Goal: Task Accomplishment & Management: Use online tool/utility

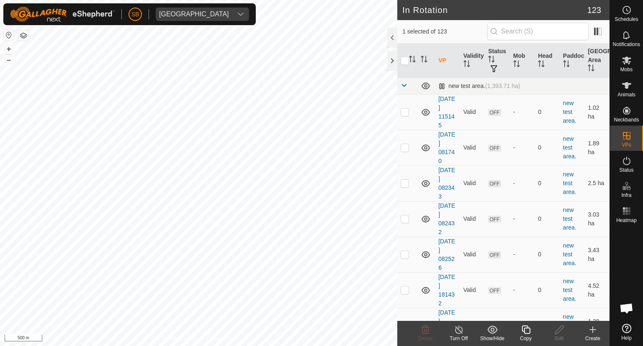
click at [525, 330] on icon at bounding box center [526, 330] width 10 height 10
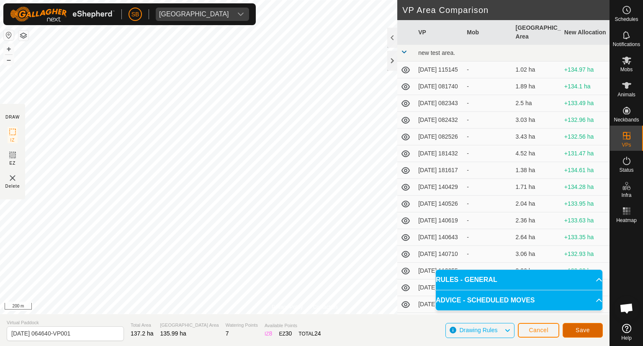
click at [586, 329] on span "Save" at bounding box center [583, 330] width 14 height 7
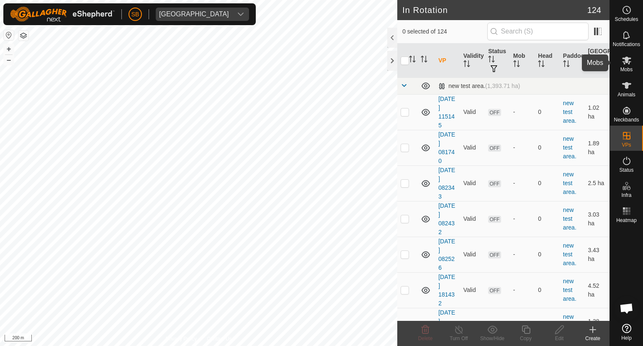
click at [626, 63] on icon at bounding box center [627, 60] width 10 height 10
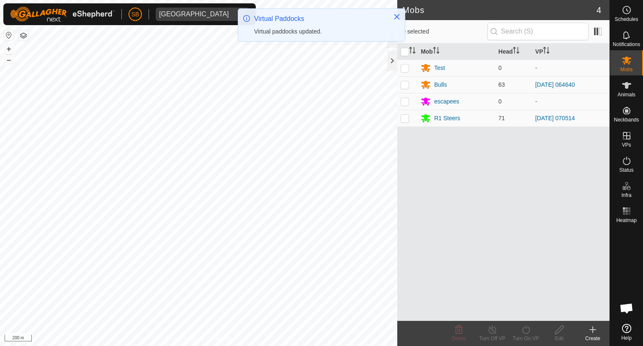
click at [404, 86] on p-checkbox at bounding box center [405, 84] width 8 height 7
checkbox input "true"
click at [525, 333] on icon at bounding box center [526, 329] width 8 height 8
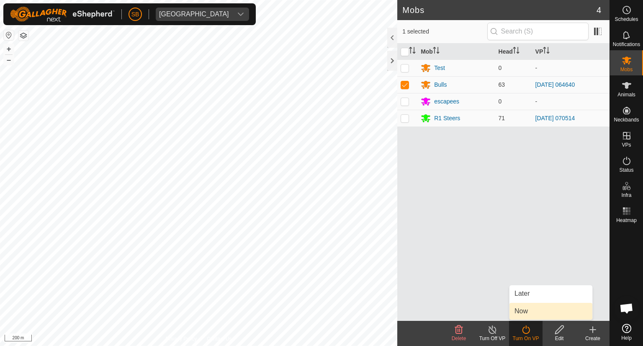
click at [526, 312] on link "Now" at bounding box center [551, 311] width 83 height 17
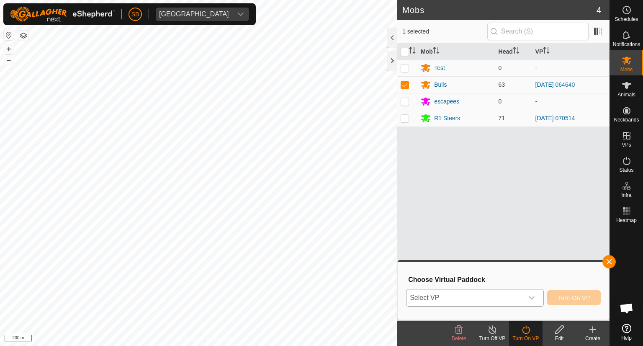
click at [532, 298] on icon "dropdown trigger" at bounding box center [532, 297] width 6 height 3
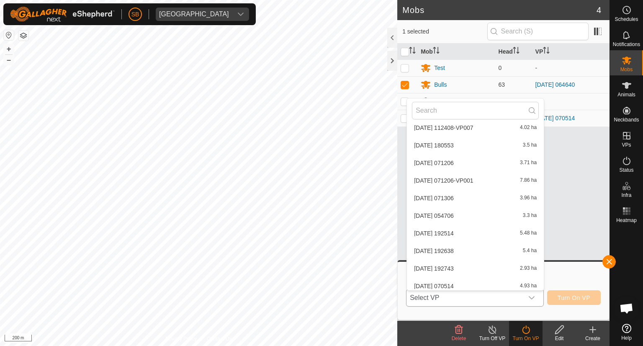
scroll to position [2032, 0]
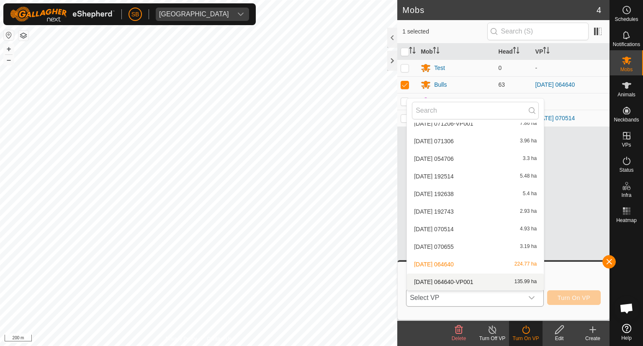
click at [480, 282] on li "[DATE] 064640-VP001 135.99 ha" at bounding box center [475, 282] width 137 height 17
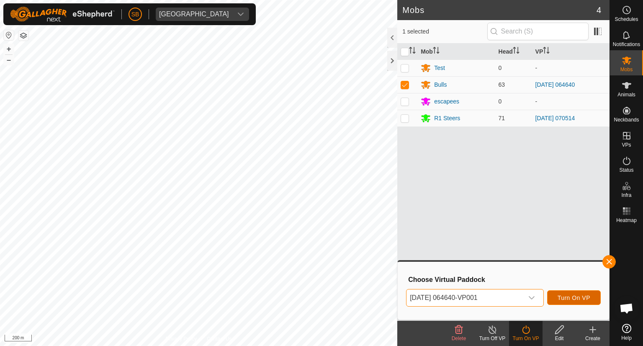
click at [575, 298] on span "Turn On VP" at bounding box center [574, 297] width 33 height 7
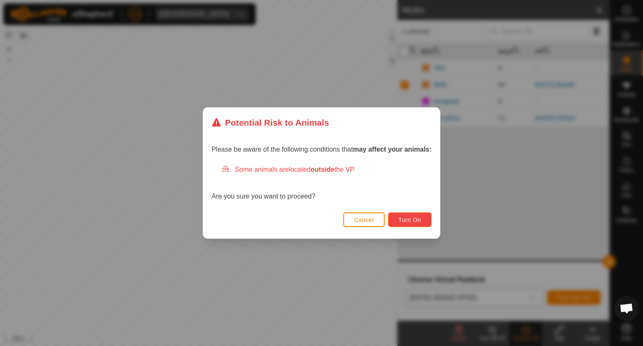
click at [419, 217] on span "Turn On" at bounding box center [410, 220] width 23 height 7
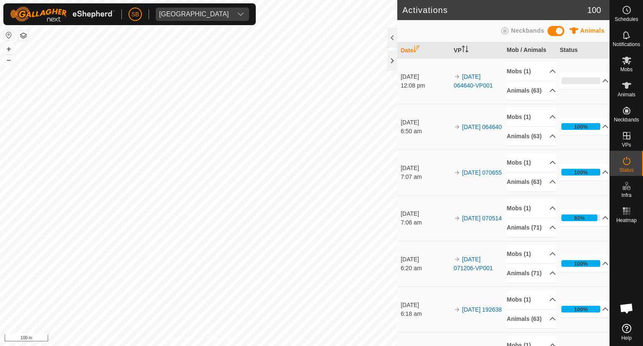
click at [627, 327] on icon at bounding box center [626, 328] width 9 height 9
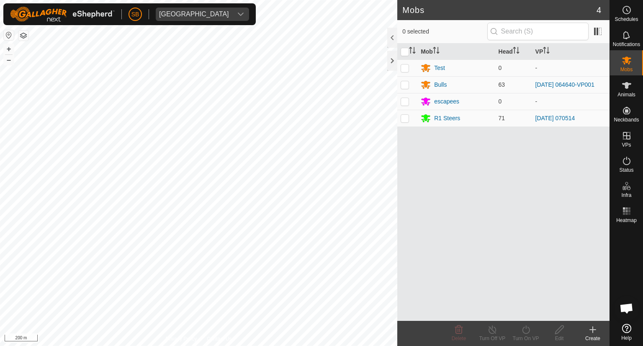
click at [220, 346] on html "SB Tangihanga station Schedules Notifications Mobs Animals Neckbands VPs Status…" at bounding box center [321, 173] width 643 height 346
